Goal: Communication & Community: Answer question/provide support

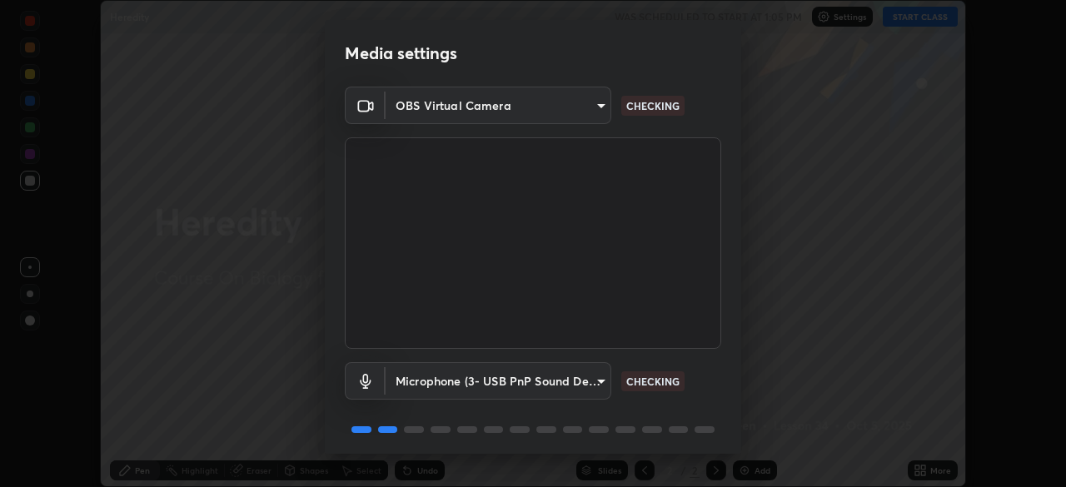
scroll to position [59, 0]
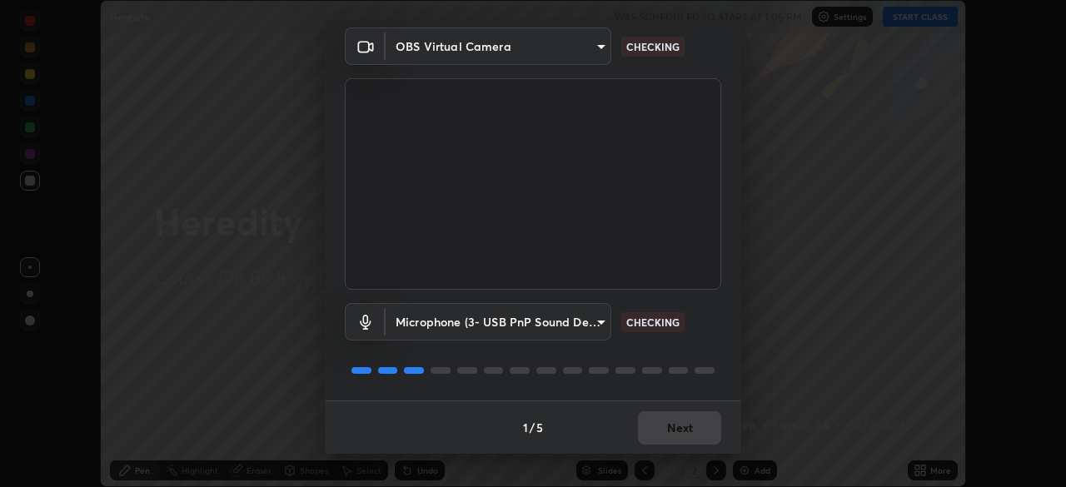
click at [596, 327] on body "Erase all Heredity WAS SCHEDULED TO START AT 1:05 PM Settings START CLASS Setti…" at bounding box center [533, 243] width 1066 height 487
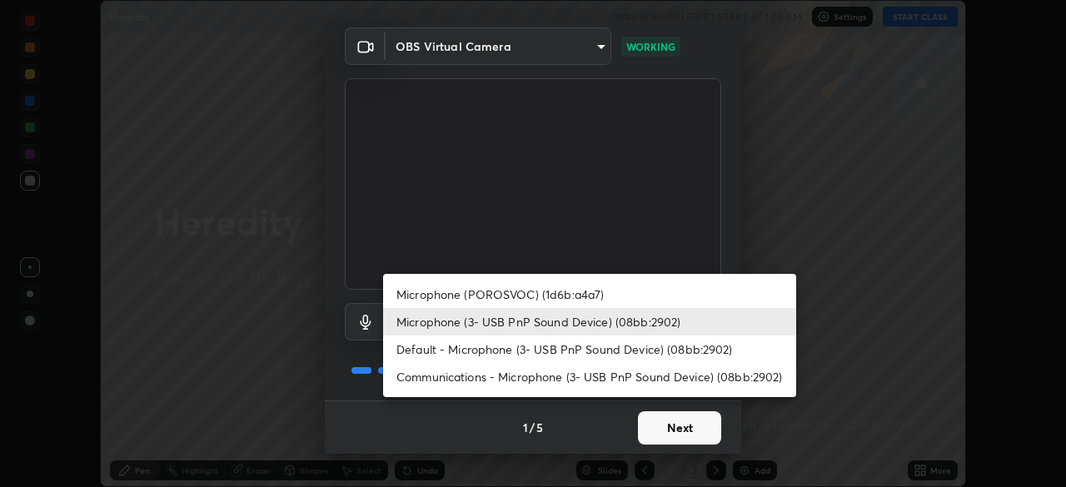
click at [597, 294] on li "Microphone (POROSVOC) (1d6b:a4a7)" at bounding box center [589, 294] width 413 height 27
type input "58e30863a1a06e434524506800ed545cfc1b42f17f55073e6d07e7442c164023"
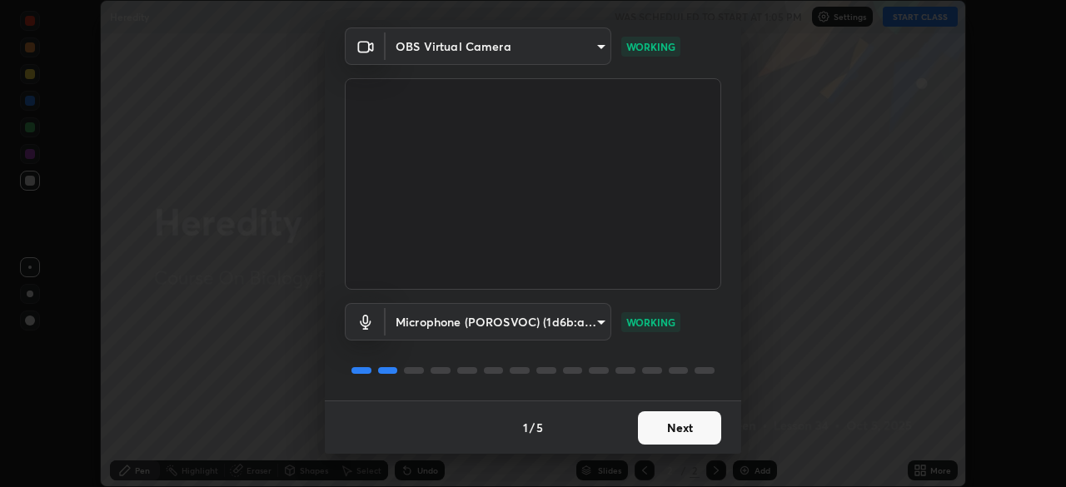
click at [687, 426] on button "Next" at bounding box center [679, 427] width 83 height 33
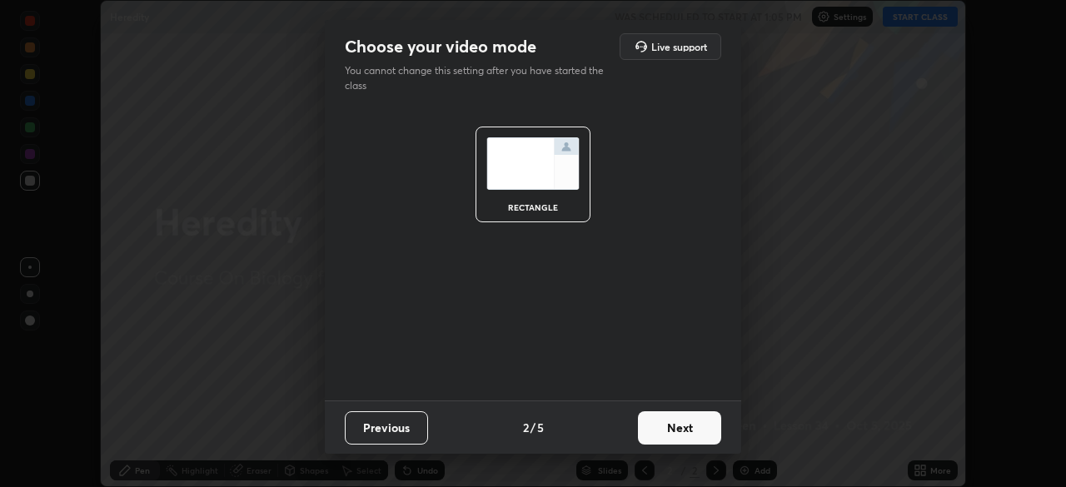
scroll to position [0, 0]
click at [687, 430] on button "Next" at bounding box center [679, 427] width 83 height 33
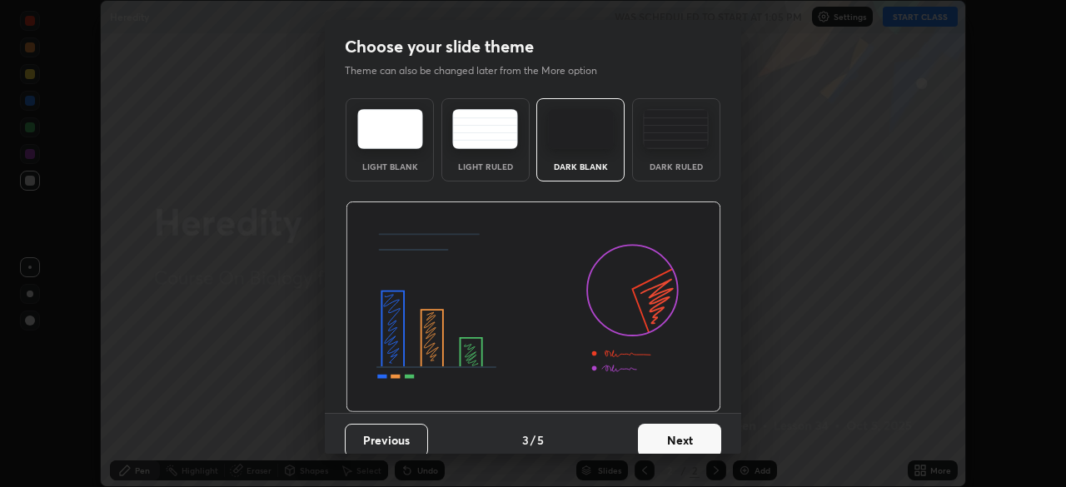
click at [693, 430] on button "Next" at bounding box center [679, 440] width 83 height 33
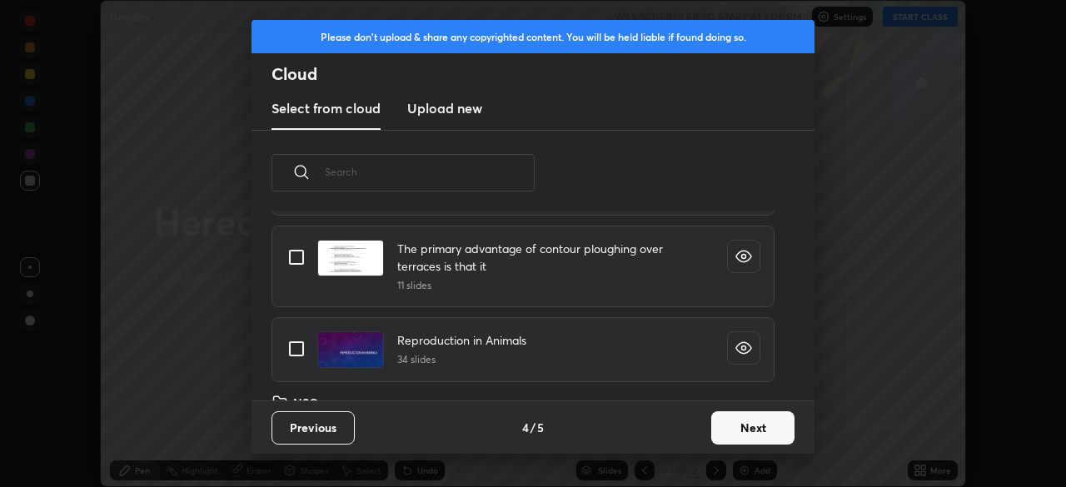
scroll to position [567, 0]
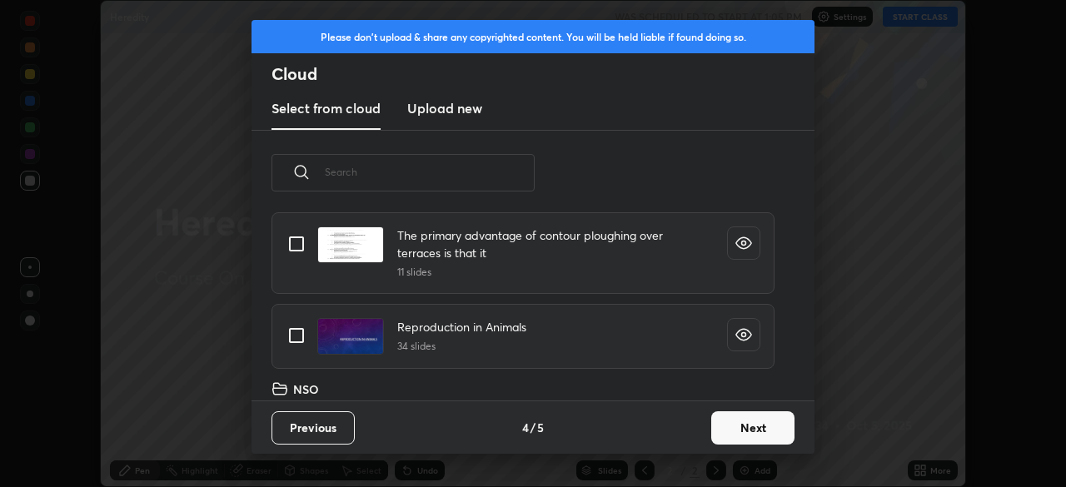
click at [743, 433] on button "Next" at bounding box center [752, 427] width 83 height 33
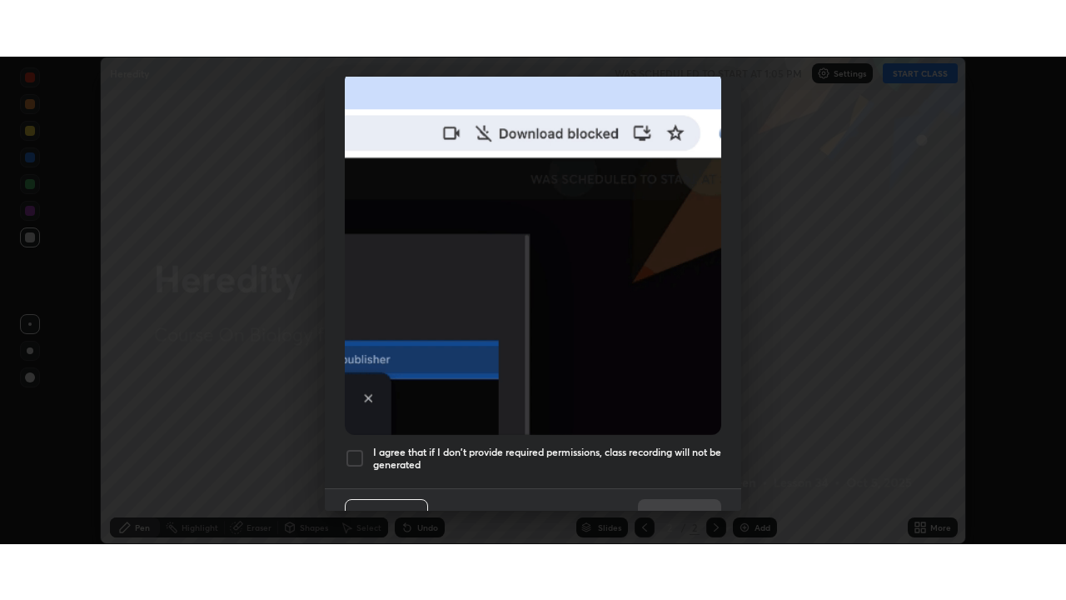
scroll to position [399, 0]
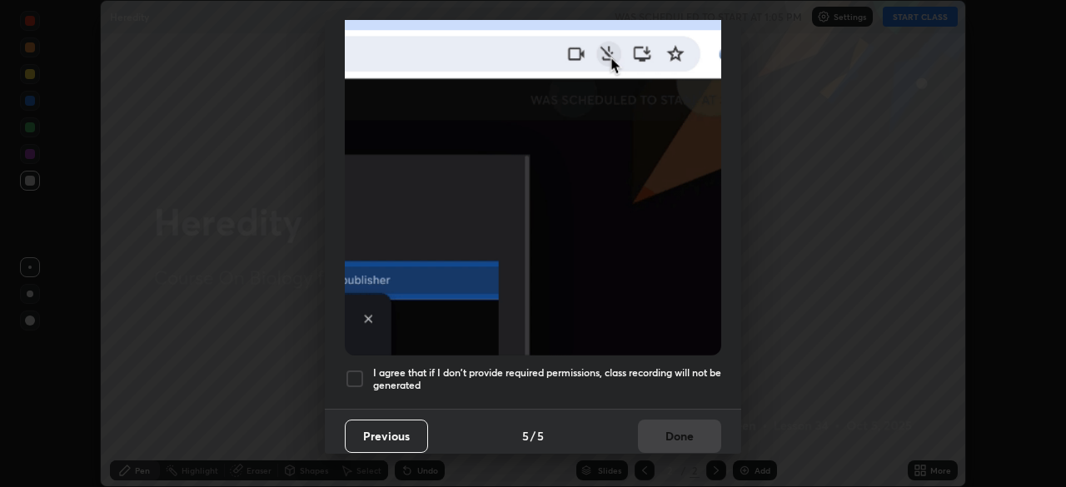
click at [618, 380] on h5 "I agree that if I don't provide required permissions, class recording will not …" at bounding box center [547, 379] width 348 height 26
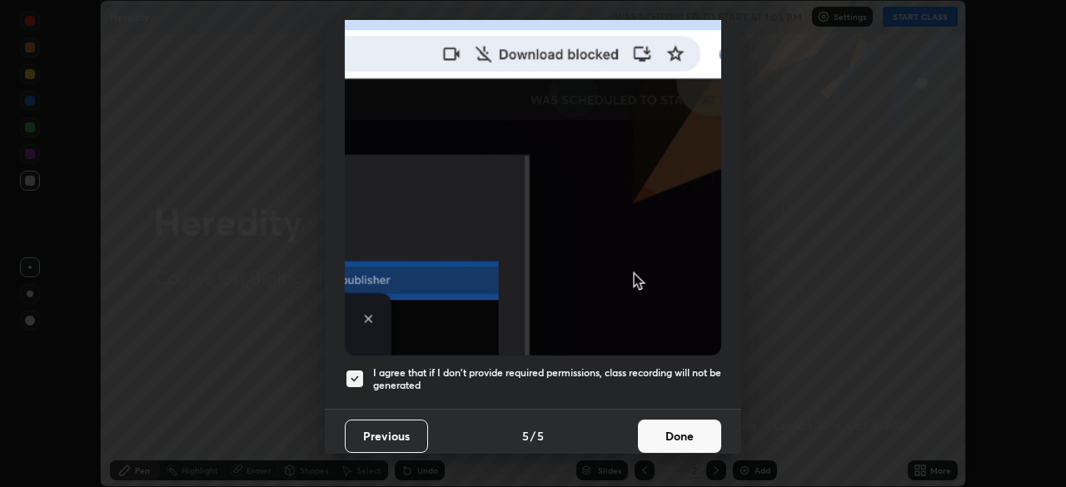
click at [670, 425] on button "Done" at bounding box center [679, 436] width 83 height 33
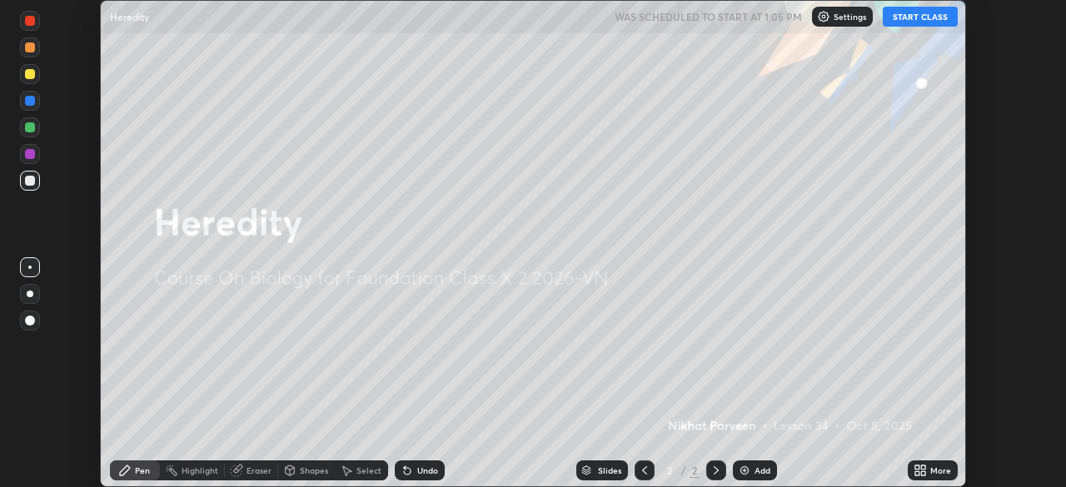
click at [911, 17] on button "START CLASS" at bounding box center [920, 17] width 75 height 20
click at [923, 473] on icon at bounding box center [923, 473] width 4 height 4
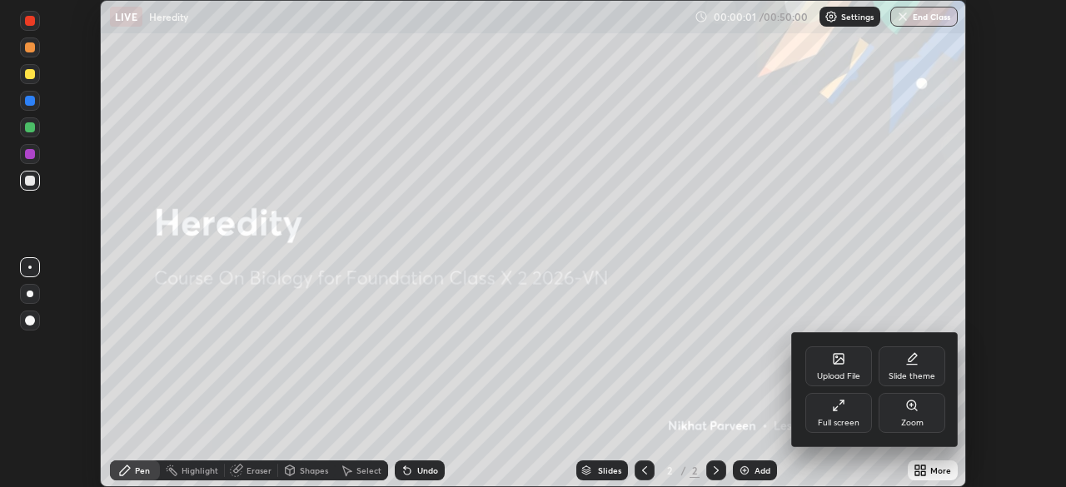
click at [840, 417] on div "Full screen" at bounding box center [838, 413] width 67 height 40
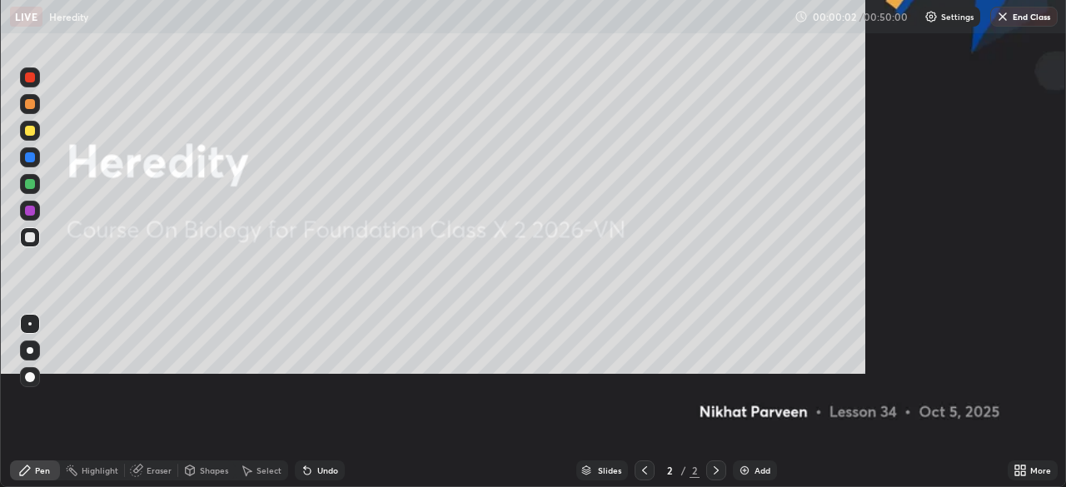
scroll to position [600, 1066]
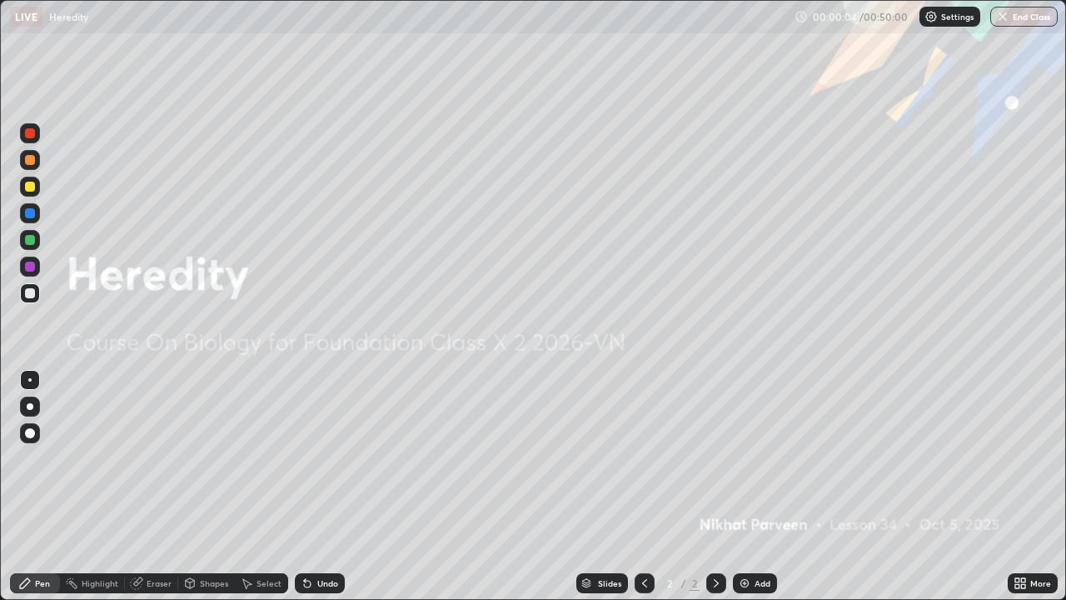
click at [755, 486] on div "Add" at bounding box center [763, 583] width 16 height 8
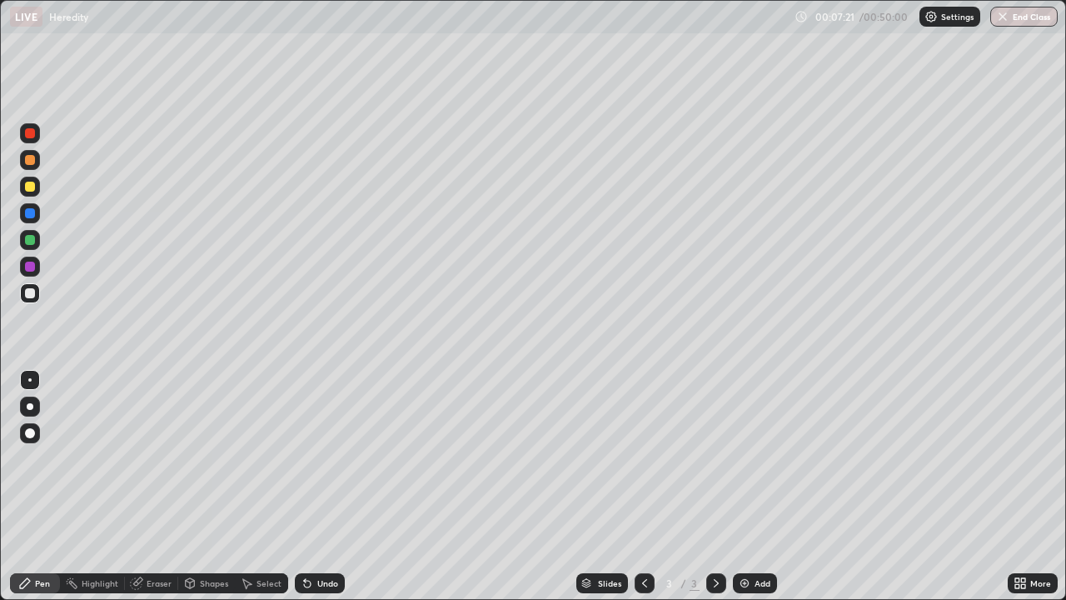
click at [37, 406] on div at bounding box center [30, 406] width 20 height 20
click at [37, 134] on div at bounding box center [30, 133] width 20 height 20
click at [30, 187] on div at bounding box center [30, 187] width 10 height 10
click at [34, 241] on div at bounding box center [30, 240] width 10 height 10
click at [37, 270] on div at bounding box center [30, 267] width 20 height 20
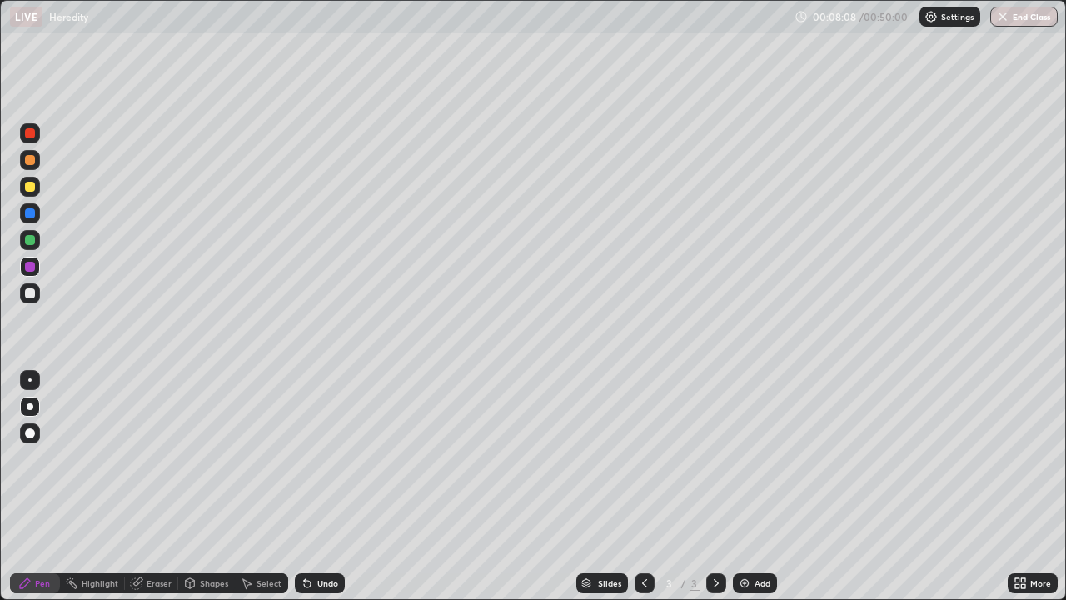
click at [32, 186] on div at bounding box center [30, 187] width 10 height 10
click at [30, 380] on div at bounding box center [29, 379] width 3 height 3
click at [32, 267] on div at bounding box center [30, 267] width 10 height 10
click at [27, 406] on div at bounding box center [30, 406] width 7 height 7
click at [25, 188] on div at bounding box center [30, 187] width 10 height 10
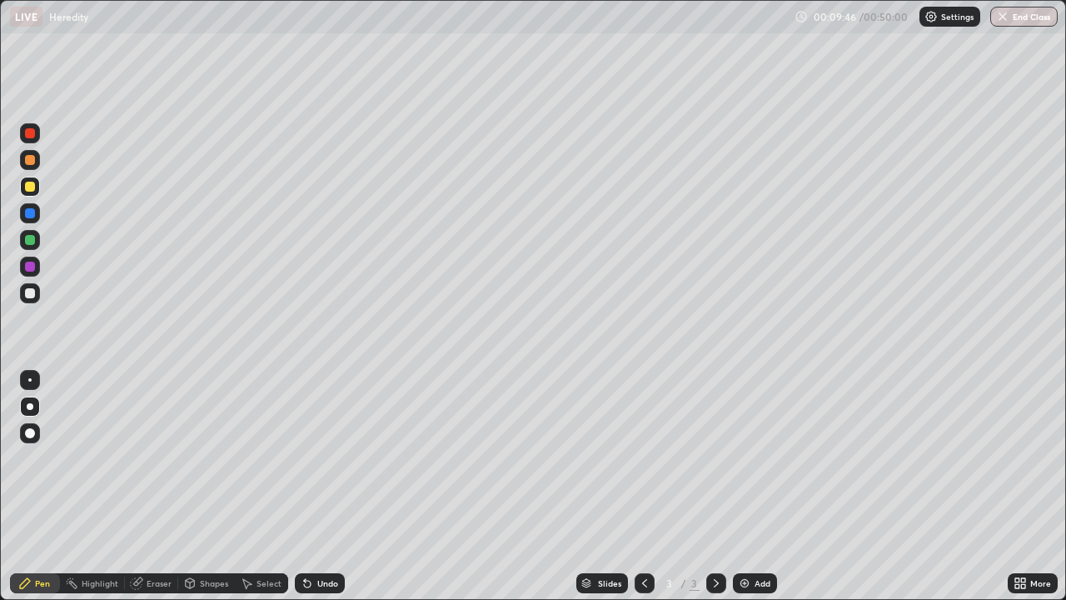
click at [33, 267] on div at bounding box center [30, 267] width 10 height 10
click at [33, 236] on div at bounding box center [30, 240] width 10 height 10
click at [30, 380] on div at bounding box center [29, 379] width 3 height 3
click at [746, 486] on img at bounding box center [744, 582] width 13 height 13
click at [32, 185] on div at bounding box center [30, 187] width 10 height 10
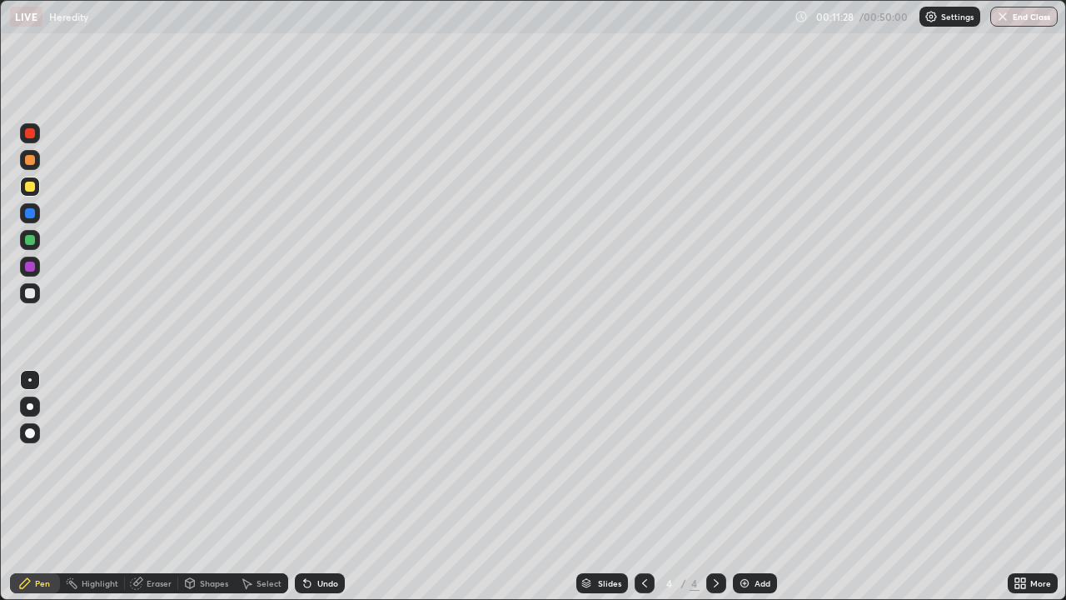
click at [33, 162] on div at bounding box center [30, 160] width 10 height 10
click at [202, 486] on div "Shapes" at bounding box center [214, 583] width 28 height 8
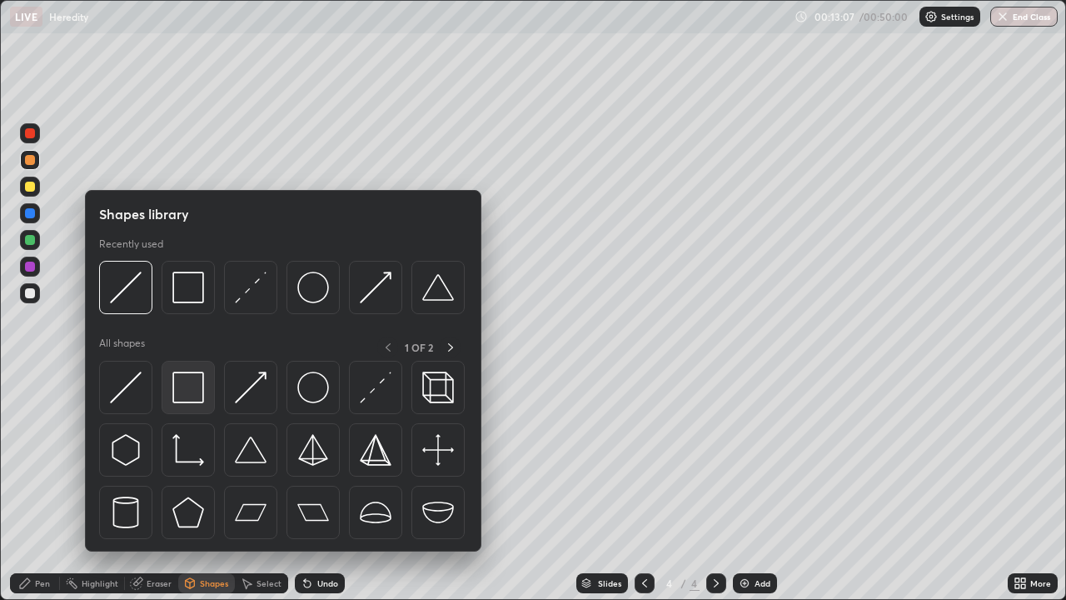
click at [190, 393] on img at bounding box center [188, 387] width 32 height 32
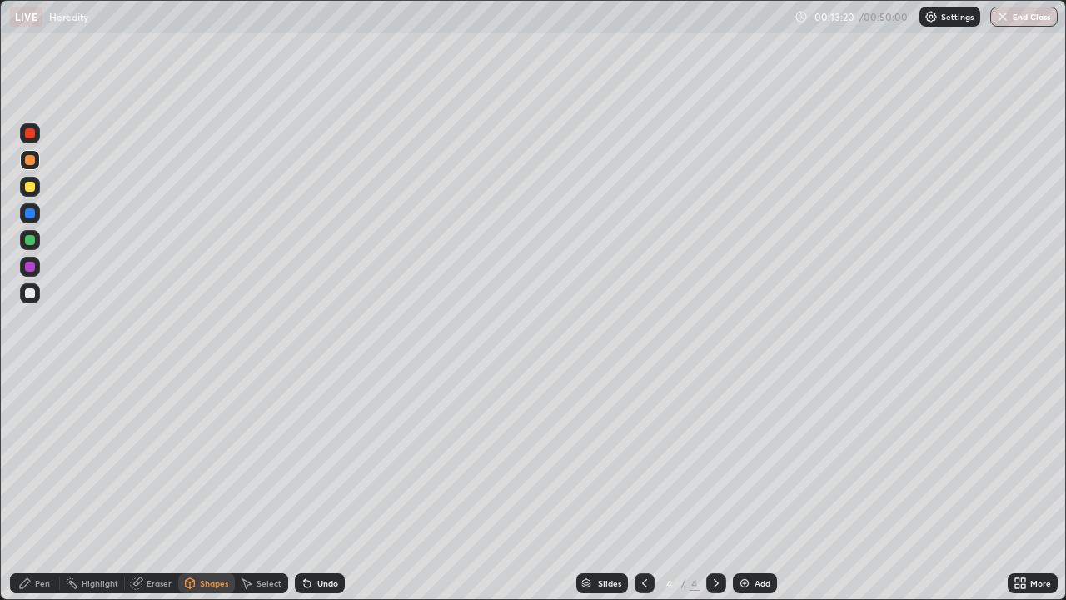
click at [304, 486] on icon at bounding box center [305, 580] width 2 height 2
click at [23, 486] on icon at bounding box center [25, 583] width 10 height 10
click at [207, 486] on div "Shapes" at bounding box center [214, 583] width 28 height 8
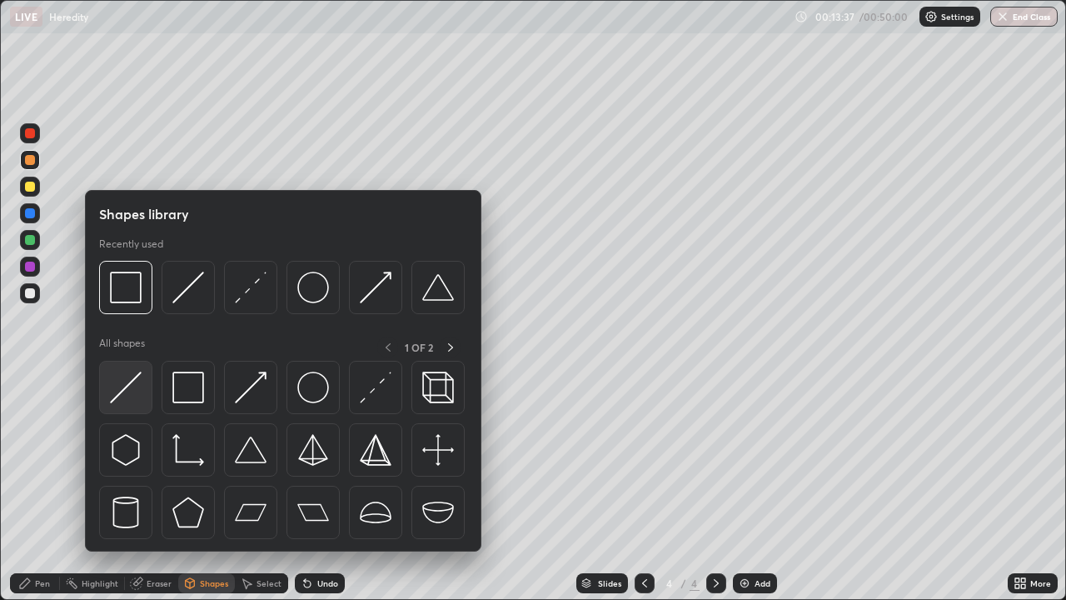
click at [123, 392] on img at bounding box center [126, 387] width 32 height 32
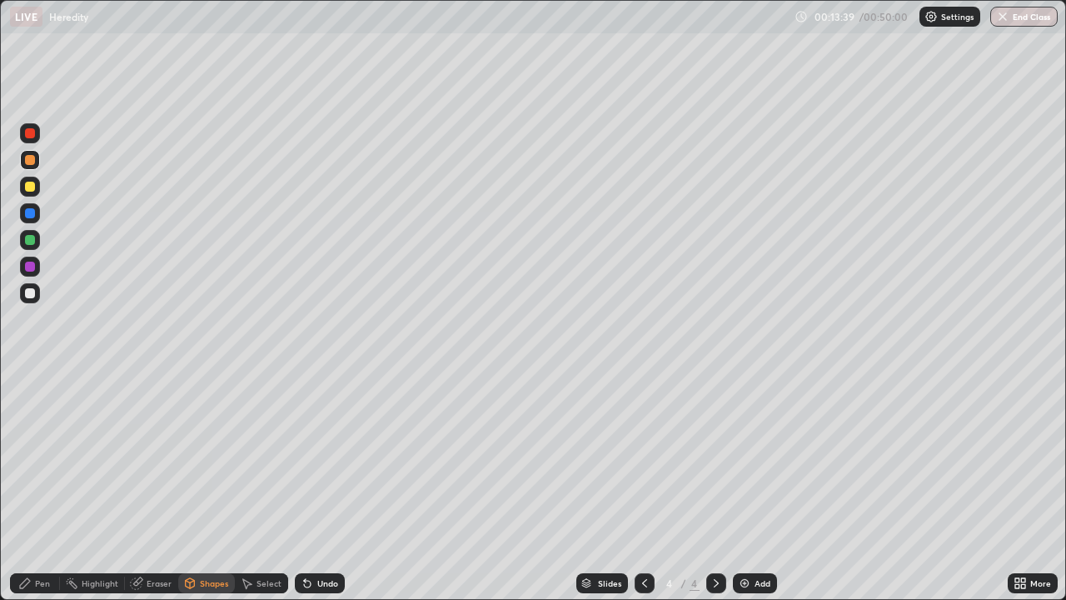
click at [32, 187] on div at bounding box center [30, 187] width 10 height 10
click at [27, 264] on div at bounding box center [30, 267] width 10 height 10
click at [38, 486] on div "Pen" at bounding box center [42, 583] width 15 height 8
click at [640, 486] on icon at bounding box center [644, 582] width 13 height 13
click at [715, 486] on icon at bounding box center [716, 582] width 13 height 13
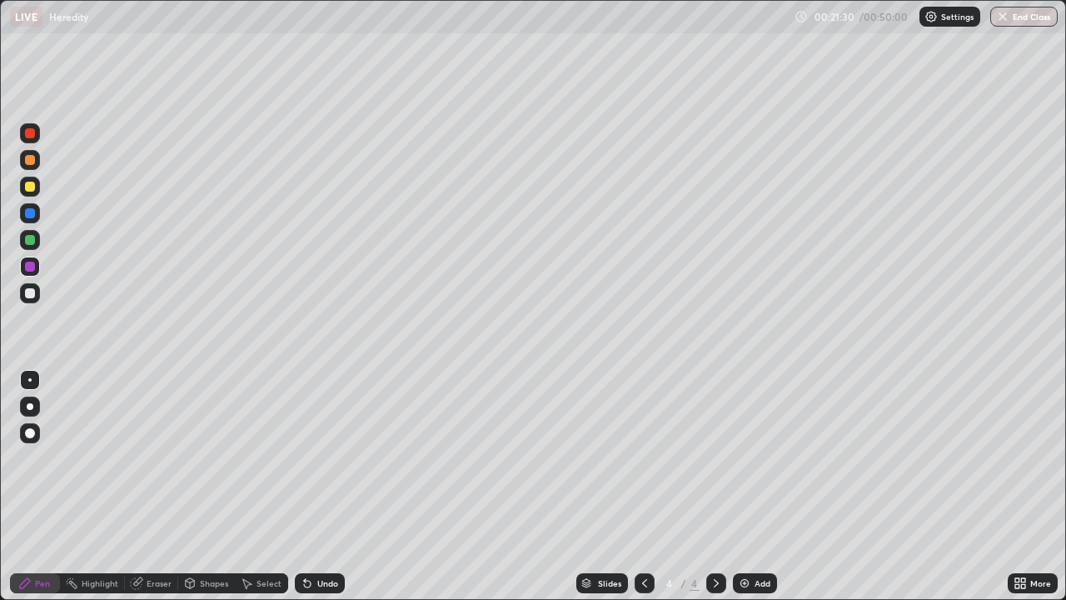
click at [331, 486] on div "Undo" at bounding box center [327, 583] width 21 height 8
click at [329, 486] on div "Undo" at bounding box center [327, 583] width 21 height 8
click at [28, 407] on div at bounding box center [30, 406] width 7 height 7
click at [34, 291] on div at bounding box center [30, 293] width 10 height 10
click at [641, 486] on icon at bounding box center [644, 582] width 13 height 13
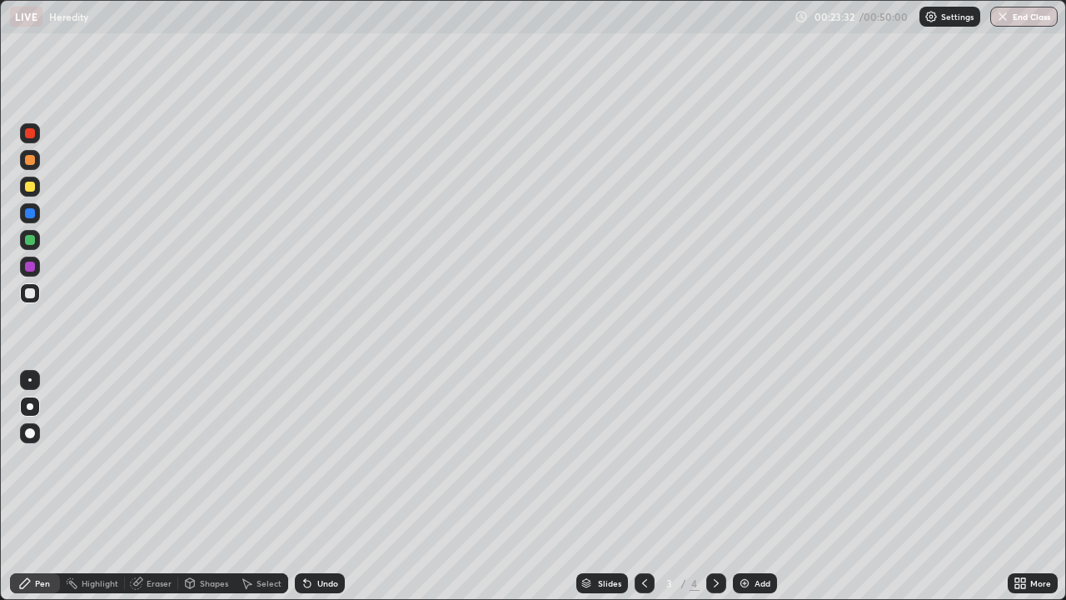
click at [715, 486] on icon at bounding box center [716, 582] width 13 height 13
click at [643, 486] on icon at bounding box center [644, 582] width 13 height 13
click at [713, 486] on icon at bounding box center [716, 582] width 13 height 13
click at [747, 486] on img at bounding box center [744, 582] width 13 height 13
click at [27, 486] on div at bounding box center [30, 466] width 27 height 200
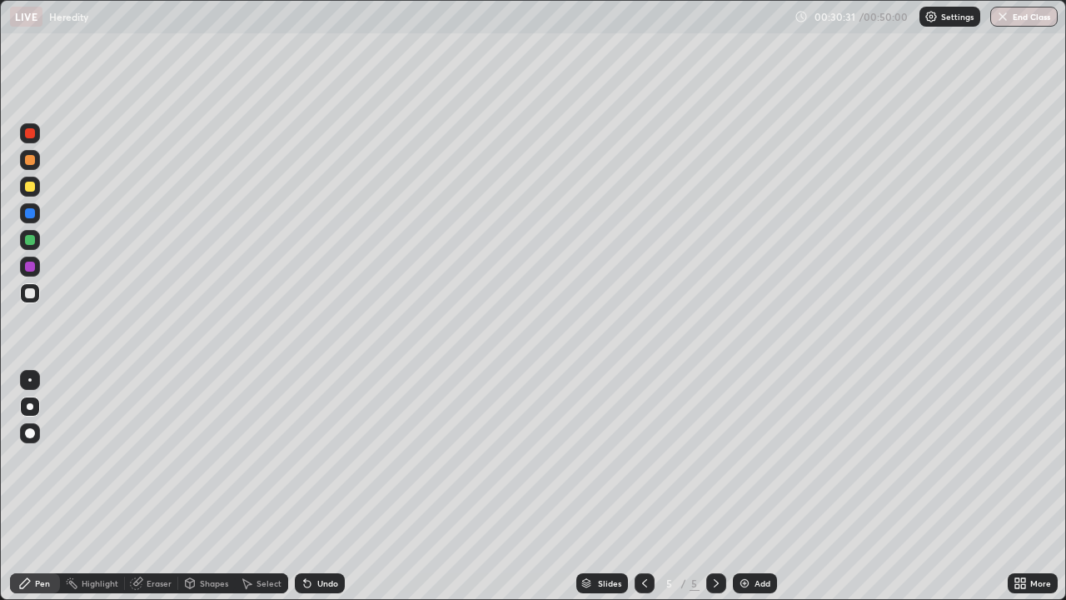
click at [755, 486] on div "Add" at bounding box center [763, 583] width 16 height 8
click at [30, 135] on div at bounding box center [30, 133] width 10 height 10
click at [32, 292] on div at bounding box center [30, 293] width 10 height 10
click at [645, 486] on icon at bounding box center [644, 582] width 13 height 13
click at [641, 486] on icon at bounding box center [644, 582] width 13 height 13
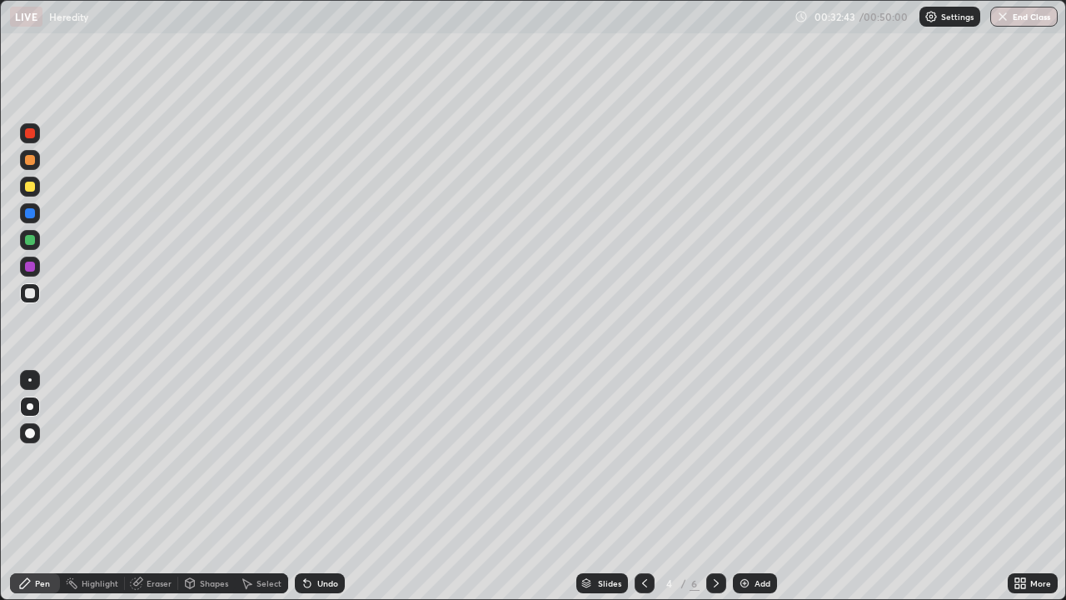
click at [715, 486] on icon at bounding box center [716, 582] width 13 height 13
click at [718, 486] on div at bounding box center [716, 582] width 20 height 33
click at [715, 486] on icon at bounding box center [716, 582] width 13 height 13
click at [750, 486] on div "Add" at bounding box center [755, 583] width 44 height 20
click at [640, 486] on icon at bounding box center [644, 582] width 13 height 13
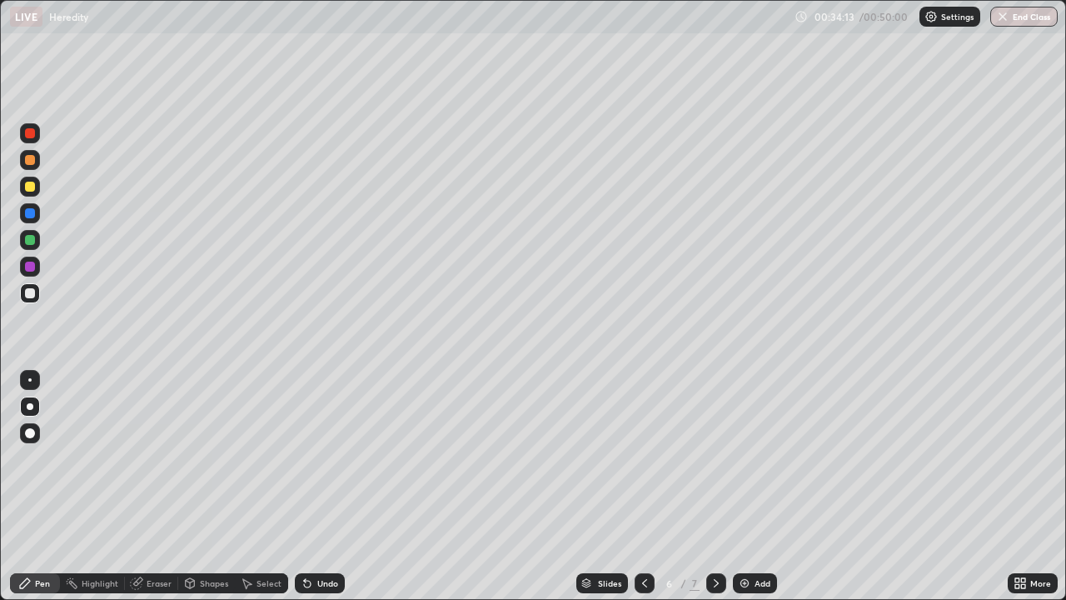
click at [645, 486] on icon at bounding box center [644, 582] width 13 height 13
click at [643, 486] on icon at bounding box center [644, 582] width 13 height 13
click at [714, 486] on icon at bounding box center [716, 583] width 5 height 8
click at [643, 486] on icon at bounding box center [644, 582] width 13 height 13
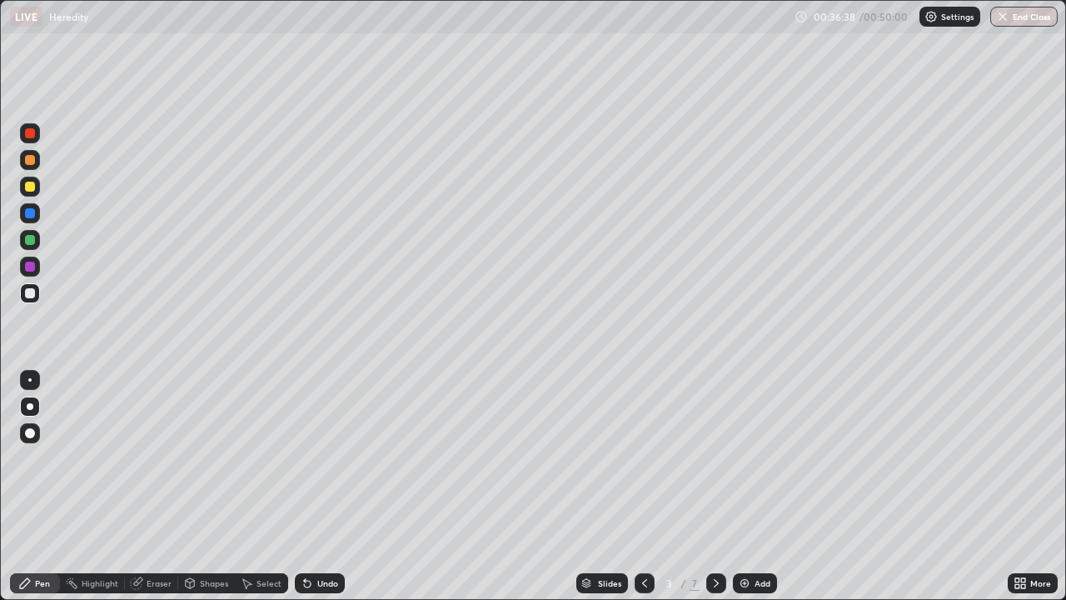
click at [714, 486] on div at bounding box center [716, 583] width 20 height 20
click at [643, 486] on icon at bounding box center [644, 582] width 13 height 13
click at [714, 486] on icon at bounding box center [716, 583] width 5 height 8
click at [714, 486] on icon at bounding box center [716, 582] width 13 height 13
click at [750, 486] on div "Add" at bounding box center [755, 583] width 44 height 20
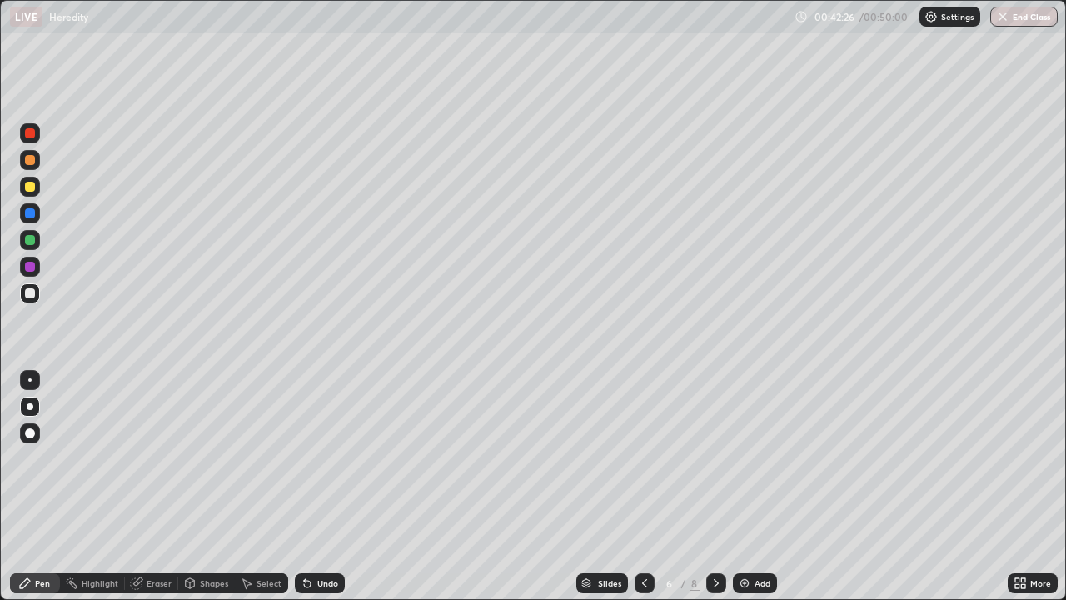
click at [32, 266] on div at bounding box center [30, 267] width 10 height 10
click at [713, 486] on icon at bounding box center [716, 582] width 13 height 13
click at [740, 486] on img at bounding box center [744, 582] width 13 height 13
click at [1020, 486] on icon at bounding box center [1020, 582] width 13 height 13
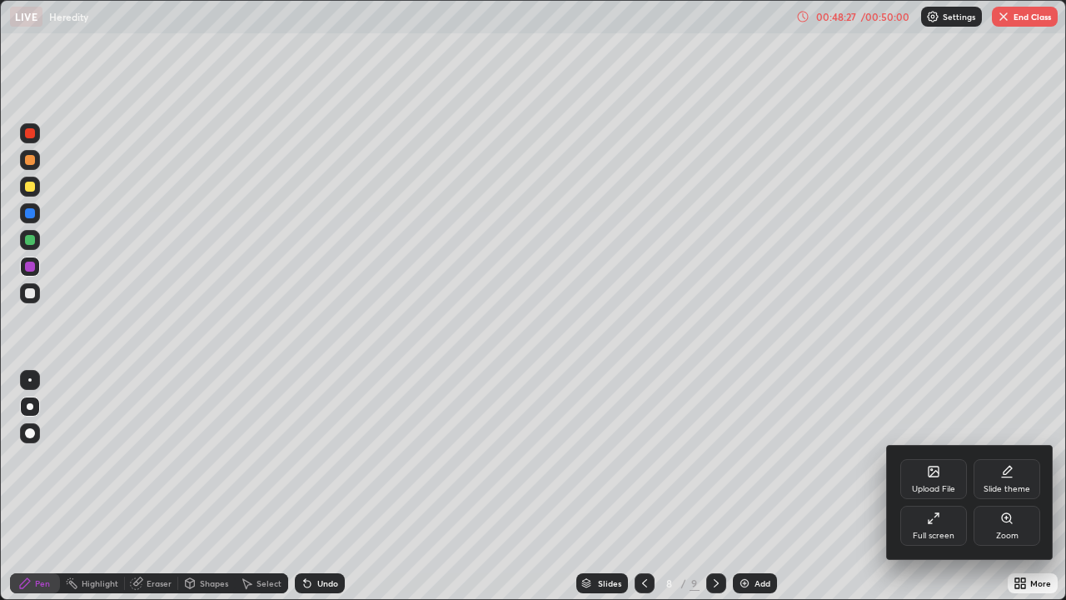
click at [937, 486] on div "Full screen" at bounding box center [933, 526] width 67 height 40
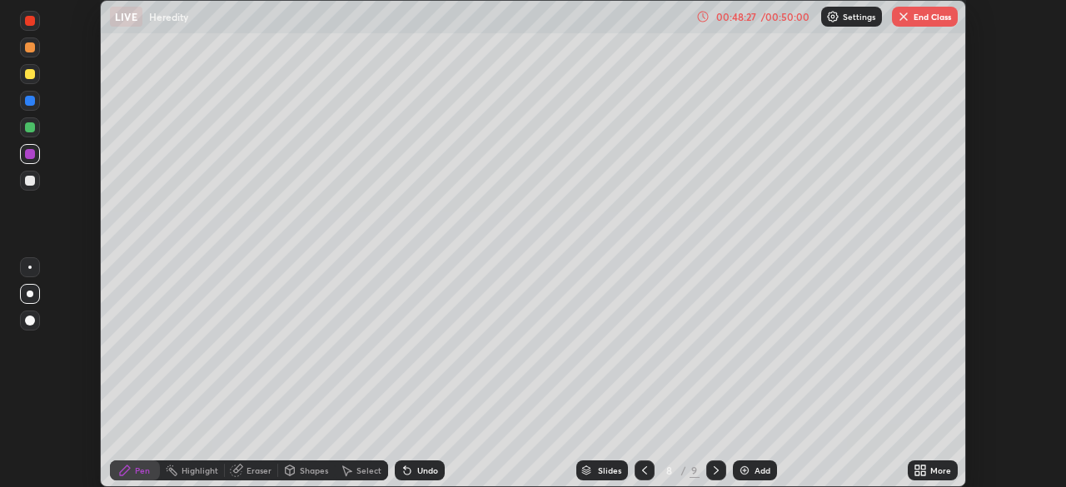
scroll to position [82795, 82216]
click at [925, 21] on button "End Class" at bounding box center [925, 17] width 66 height 20
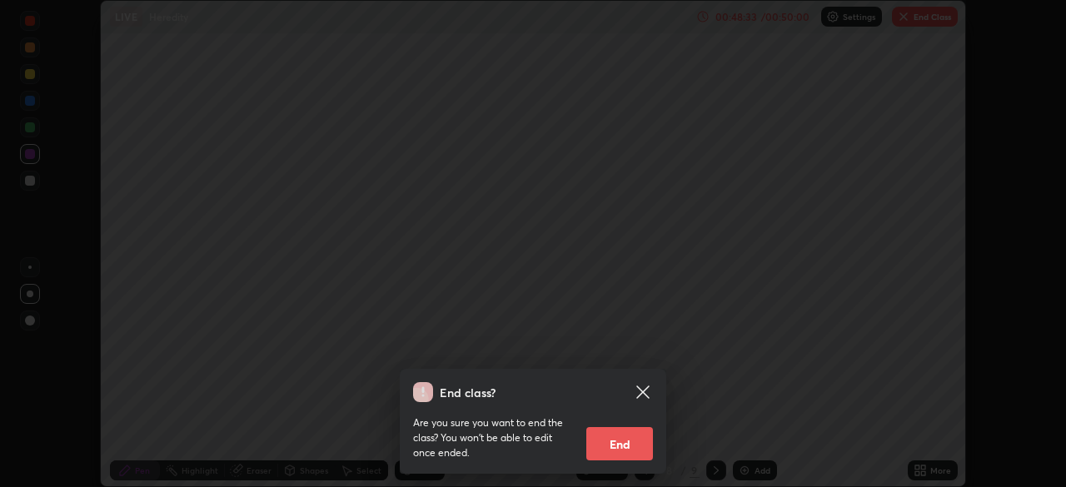
click at [642, 438] on button "End" at bounding box center [619, 443] width 67 height 33
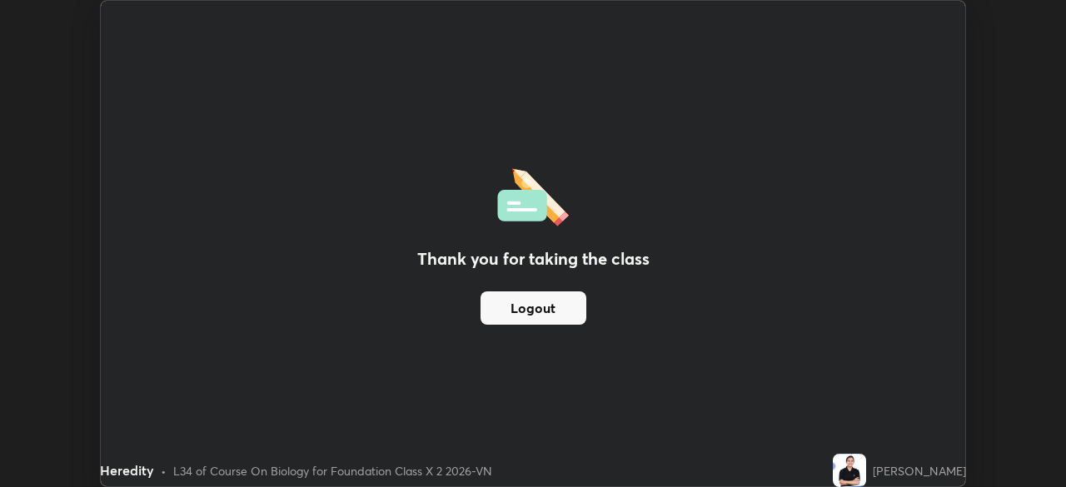
click at [534, 309] on button "Logout" at bounding box center [534, 307] width 106 height 33
